Goal: Task Accomplishment & Management: Complete application form

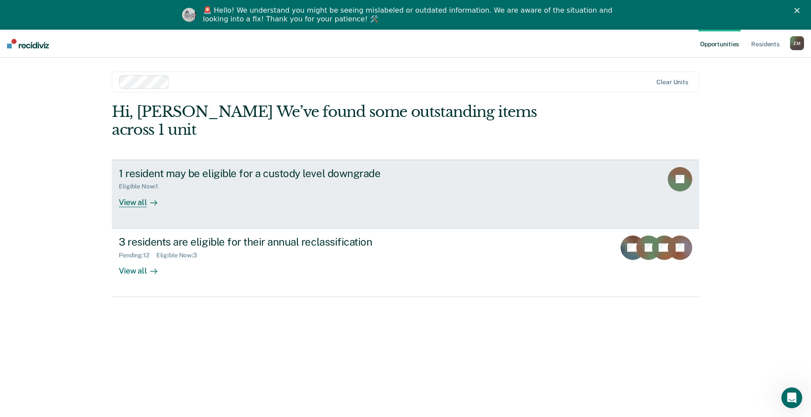
click at [147, 197] on div at bounding box center [152, 202] width 10 height 10
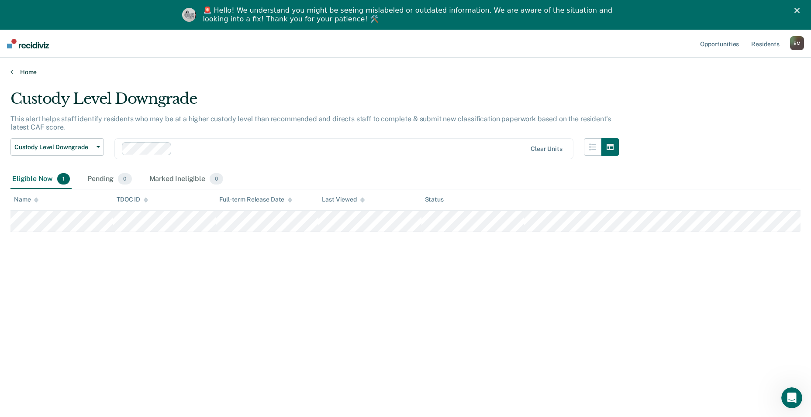
click at [10, 73] on icon at bounding box center [11, 71] width 3 height 7
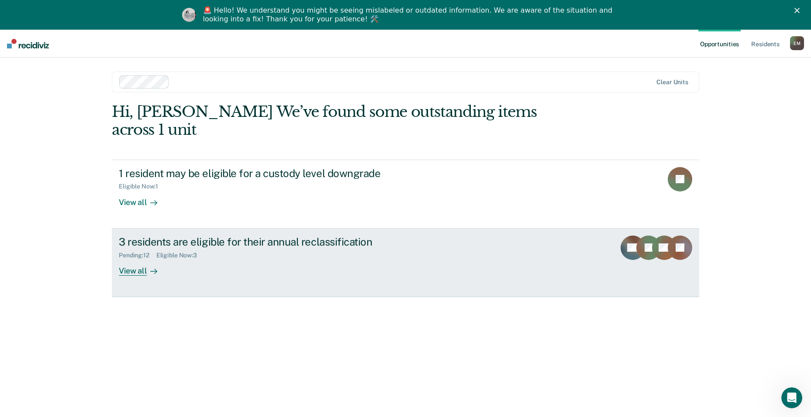
click at [143, 248] on div "Pending : 12 Eligible Now : 3" at bounding box center [272, 253] width 306 height 11
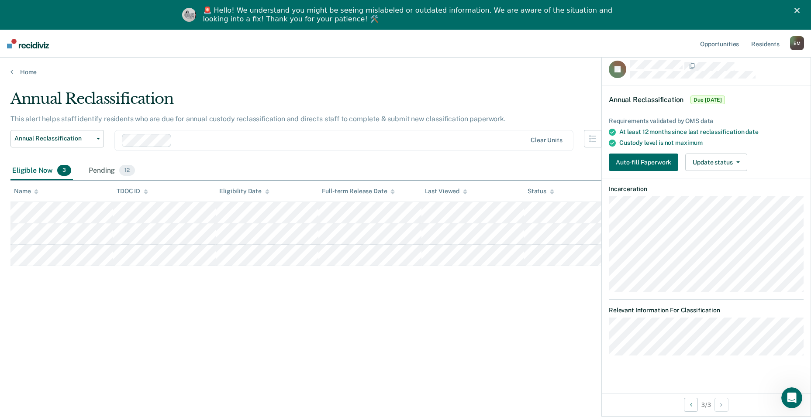
click at [634, 150] on div "Requirements validated by OMS data At least 12 months since last reclassificati…" at bounding box center [706, 140] width 209 height 75
click at [637, 161] on button "Auto-fill Paperwork" at bounding box center [643, 162] width 69 height 17
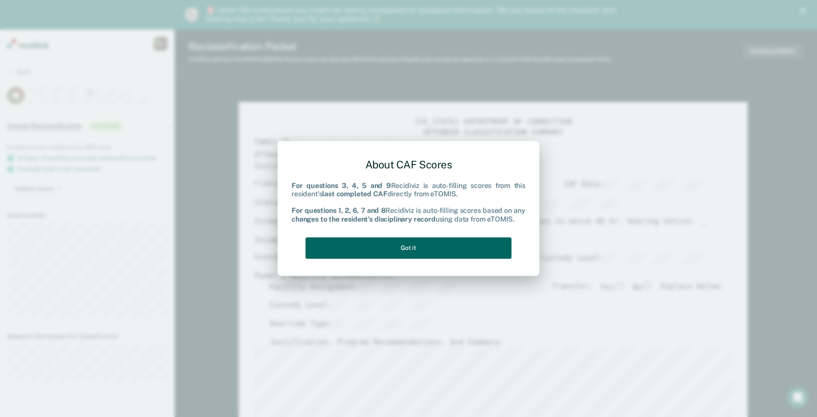
click at [421, 250] on button "Got it" at bounding box center [409, 248] width 206 height 21
type textarea "x"
click at [426, 250] on button "Got it" at bounding box center [409, 248] width 206 height 21
